Goal: Information Seeking & Learning: Find specific fact

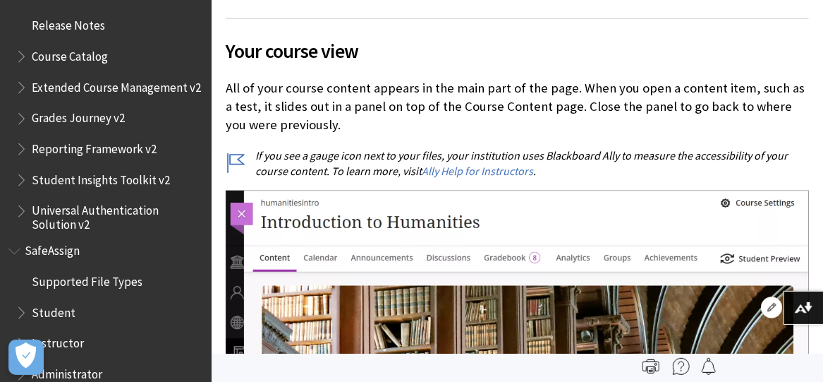
scroll to position [2361, 0]
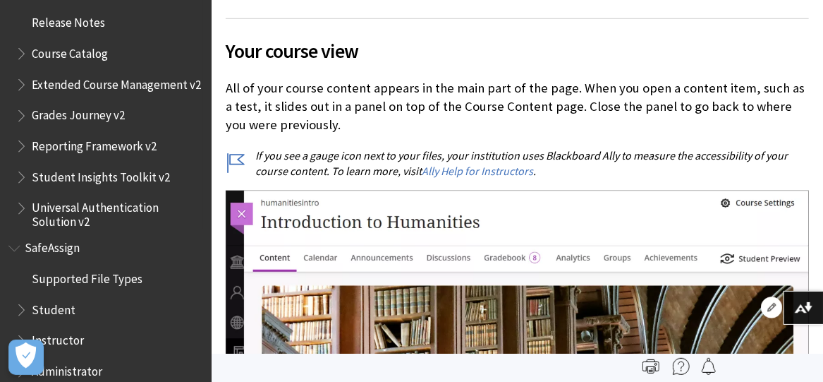
click at [82, 114] on span "Grades Journey v2" at bounding box center [78, 113] width 93 height 19
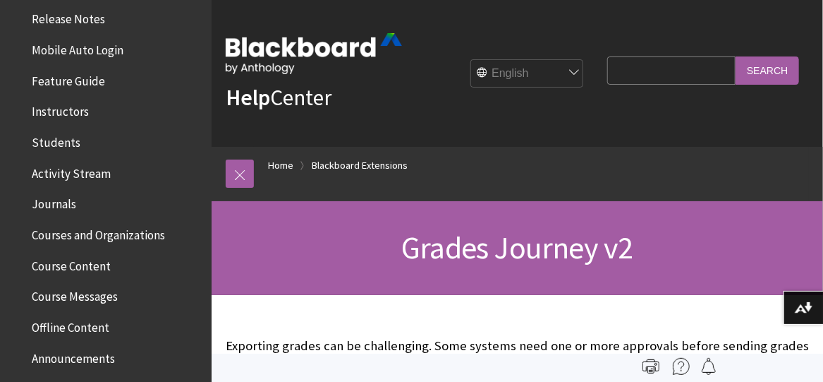
scroll to position [226, 0]
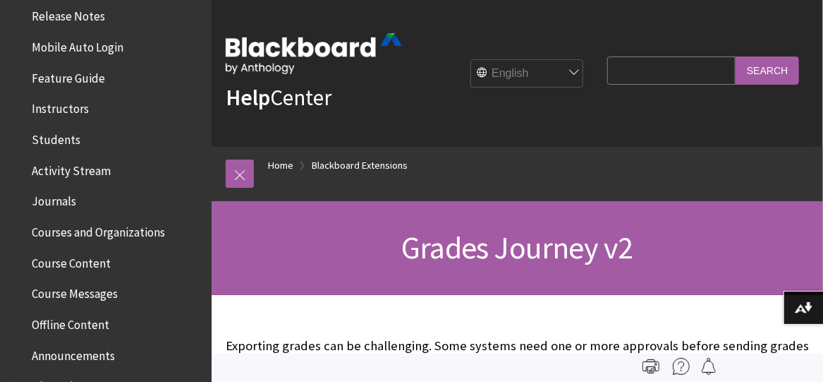
click at [64, 108] on span "Instructors" at bounding box center [60, 106] width 57 height 19
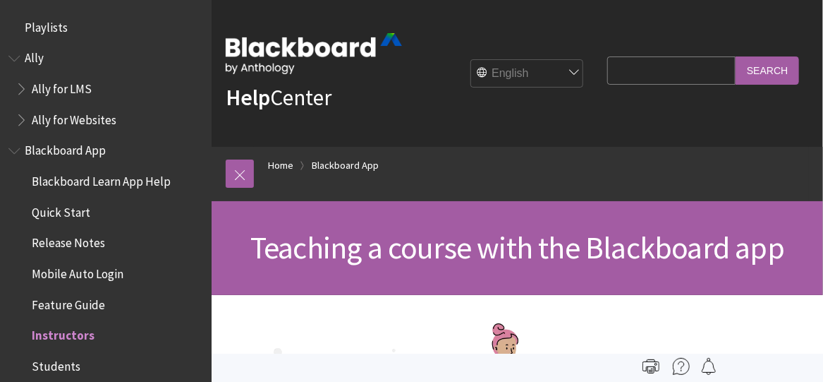
scroll to position [302, 0]
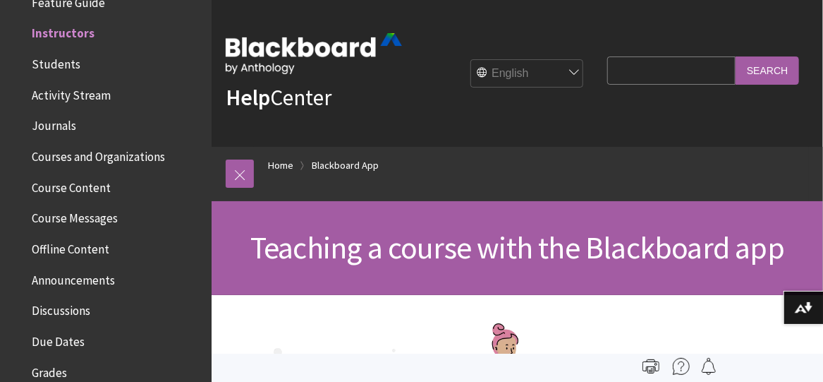
click at [642, 68] on input "Search Query" at bounding box center [671, 70] width 128 height 28
type input "how to send email to students"
drag, startPoint x: 638, startPoint y: 68, endPoint x: 780, endPoint y: 60, distance: 142.0
click at [780, 60] on input "Search" at bounding box center [767, 70] width 63 height 28
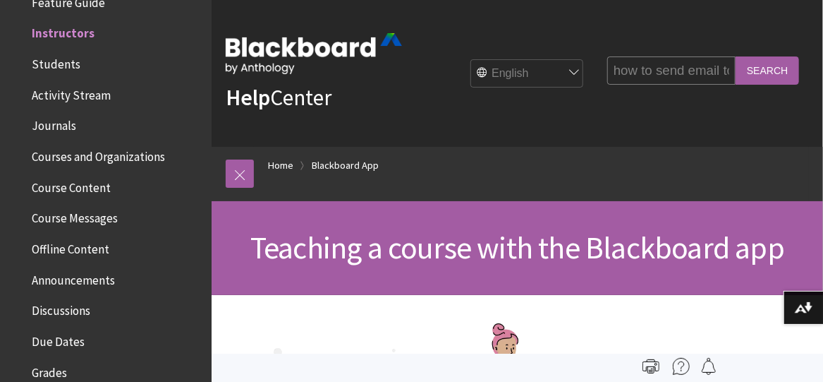
scroll to position [0, 0]
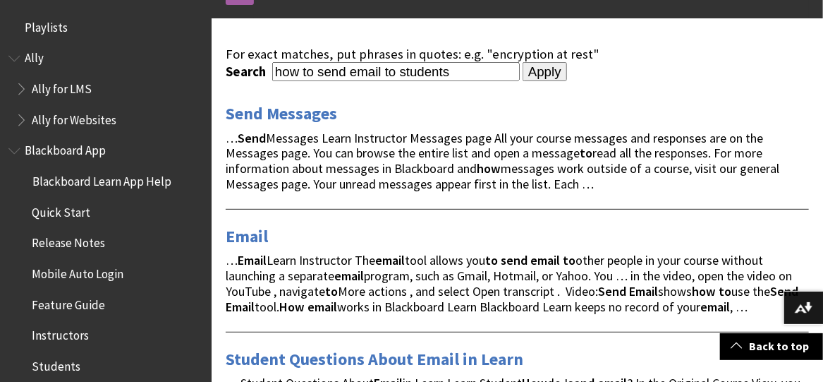
scroll to position [196, 0]
